Goal: Transaction & Acquisition: Purchase product/service

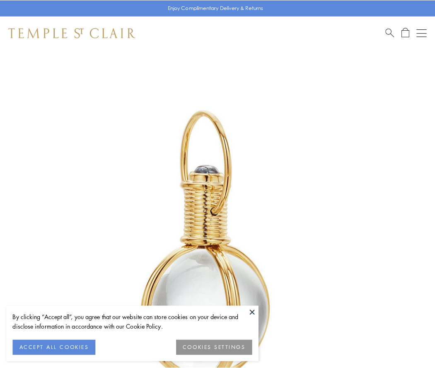
scroll to position [216, 0]
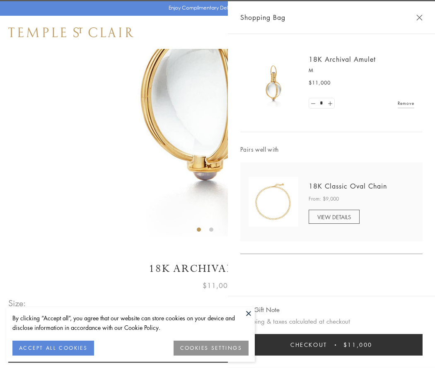
click at [331, 344] on button "Checkout $11,000" at bounding box center [331, 345] width 182 height 22
